Goal: Navigation & Orientation: Find specific page/section

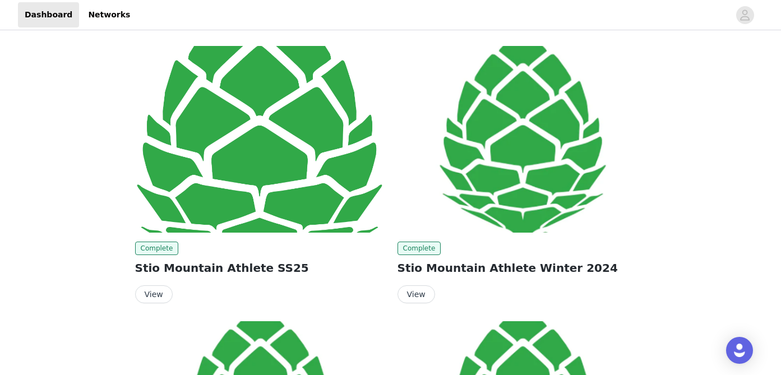
click at [161, 296] on button "View" at bounding box center [154, 294] width 38 height 18
click at [99, 22] on link "Networks" at bounding box center [108, 14] width 55 height 25
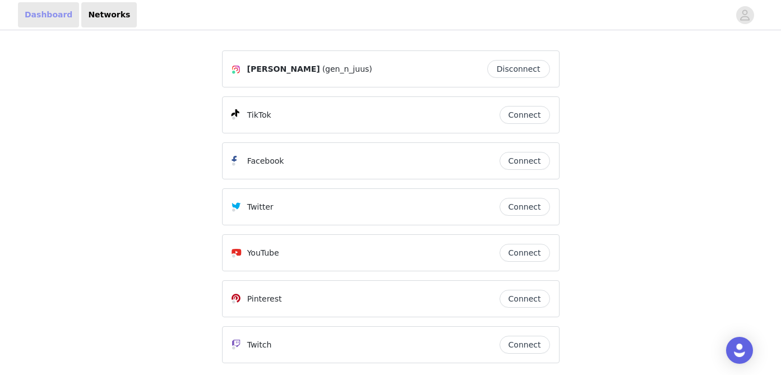
click at [55, 22] on link "Dashboard" at bounding box center [48, 14] width 61 height 25
